Goal: Information Seeking & Learning: Learn about a topic

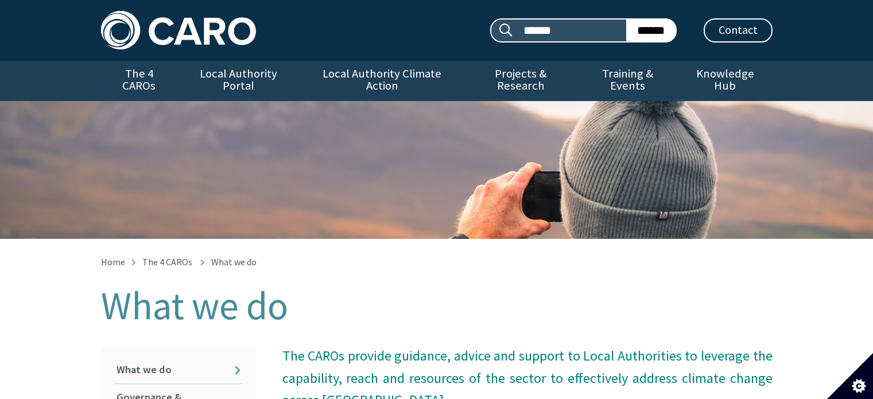
scroll to position [237, 0]
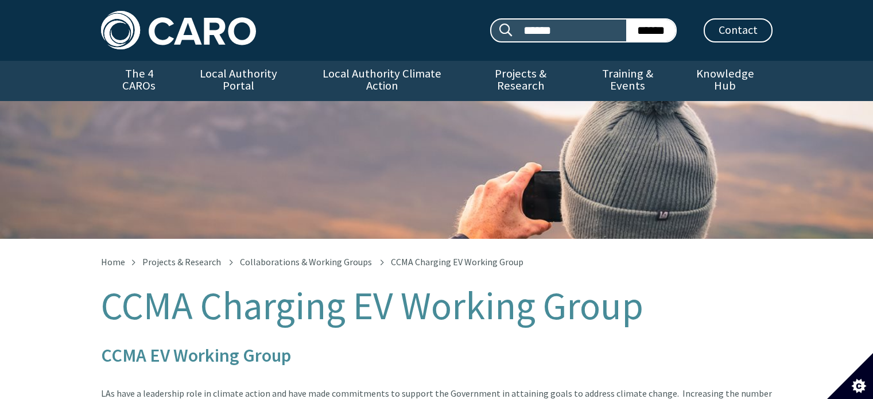
scroll to position [287, 0]
